Goal: Task Accomplishment & Management: Manage account settings

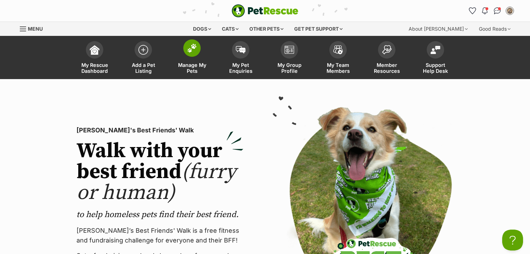
click at [191, 50] on img at bounding box center [192, 48] width 10 height 9
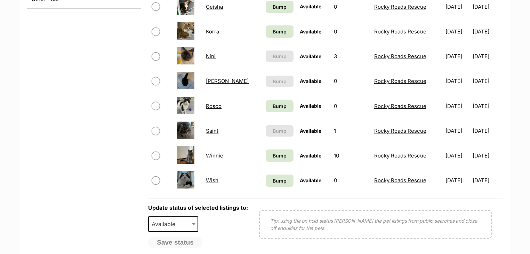
scroll to position [345, 0]
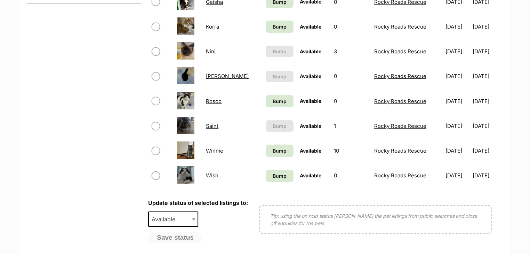
click at [156, 50] on input "checkbox" at bounding box center [156, 51] width 8 height 8
checkbox input "true"
click at [167, 217] on span "Available" at bounding box center [165, 219] width 33 height 10
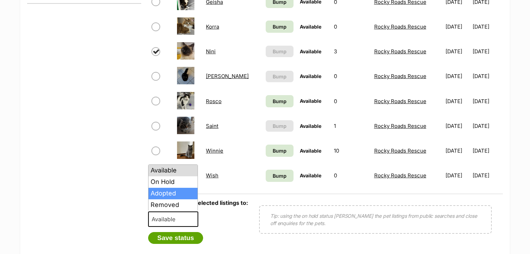
select select "on_hold"
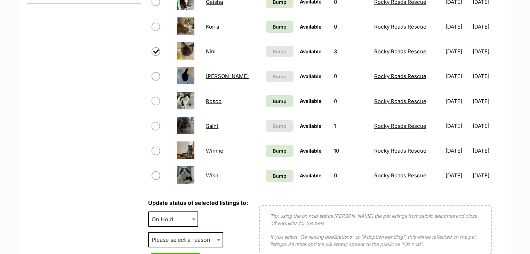
click at [175, 215] on span "On Hold" at bounding box center [164, 219] width 31 height 10
click at [175, 214] on span "On Hold" at bounding box center [164, 219] width 31 height 10
click at [175, 235] on span "Please select a reason" at bounding box center [183, 240] width 68 height 10
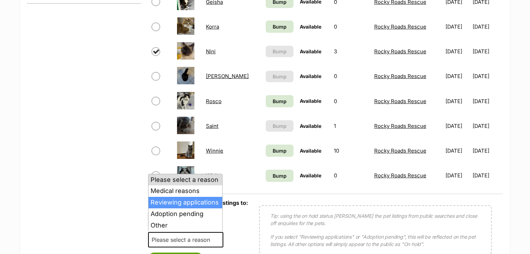
select select "reviewing_applications"
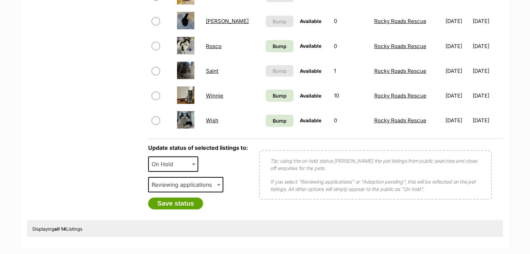
scroll to position [456, 0]
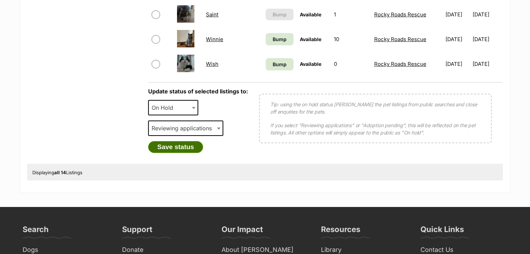
click at [165, 148] on button "Save status" at bounding box center [175, 147] width 55 height 12
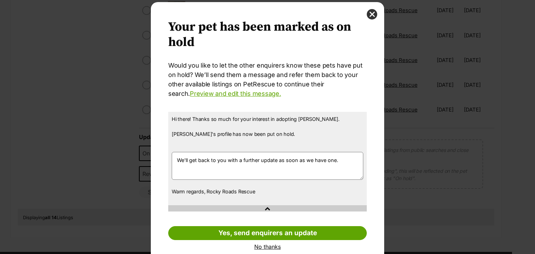
scroll to position [29, 0]
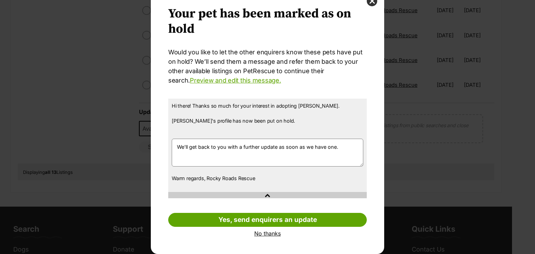
click at [265, 231] on link "No thanks" at bounding box center [267, 233] width 198 height 6
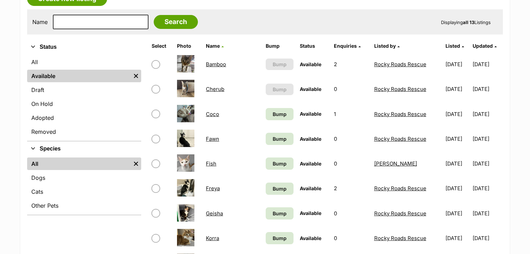
scroll to position [132, 0]
